Goal: Task Accomplishment & Management: Use online tool/utility

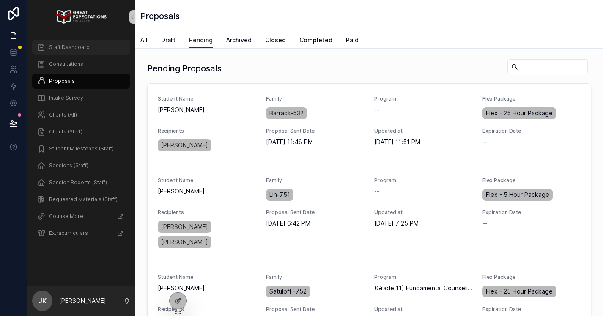
click at [78, 53] on div "Staff Dashboard" at bounding box center [81, 48] width 88 height 14
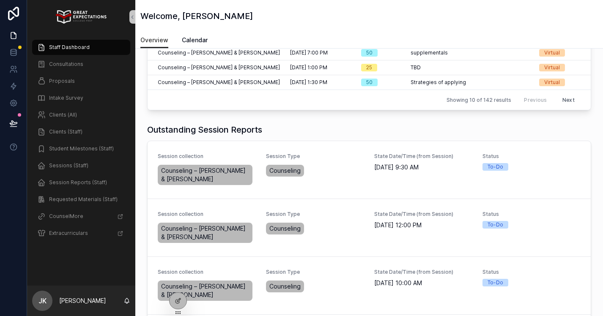
scroll to position [181, 0]
click at [543, 169] on span "Complete Session Report" at bounding box center [550, 171] width 64 height 7
click at [548, 228] on span "Complete Session Report" at bounding box center [550, 229] width 64 height 7
click at [548, 173] on span "Complete Session Report" at bounding box center [550, 171] width 64 height 7
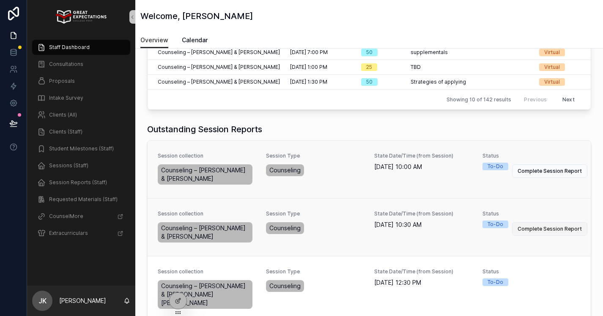
click at [546, 229] on span "Complete Session Report" at bounding box center [550, 229] width 64 height 7
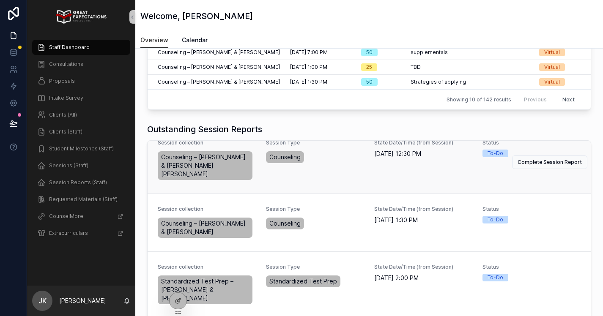
scroll to position [73, 0]
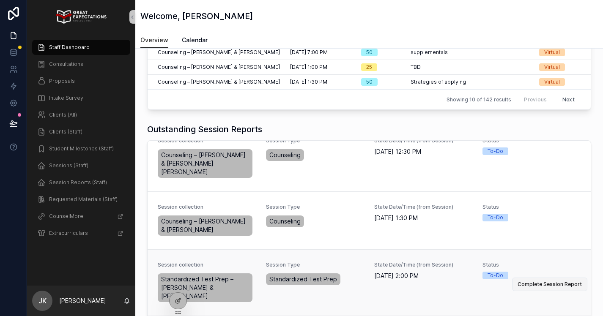
click at [541, 281] on span "Complete Session Report" at bounding box center [550, 284] width 64 height 7
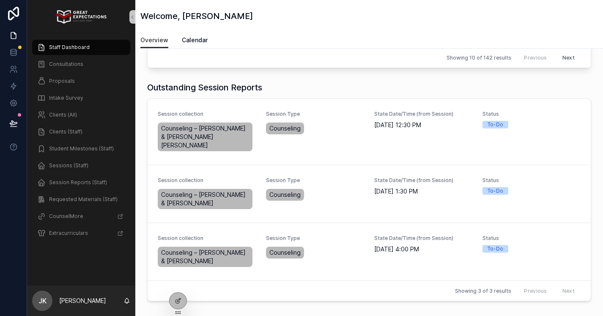
scroll to position [270, 0]
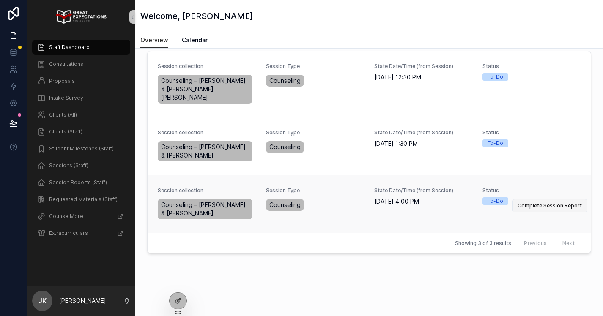
click at [564, 203] on span "Complete Session Report" at bounding box center [550, 206] width 64 height 7
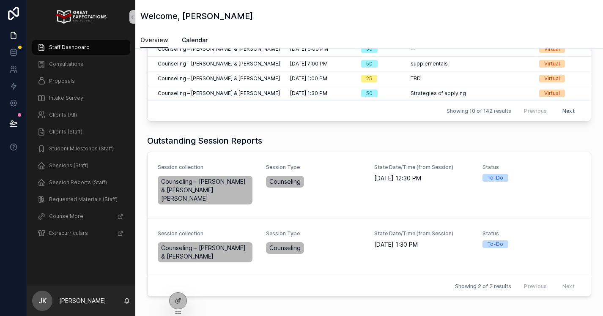
scroll to position [172, 0]
